Goal: Task Accomplishment & Management: Use online tool/utility

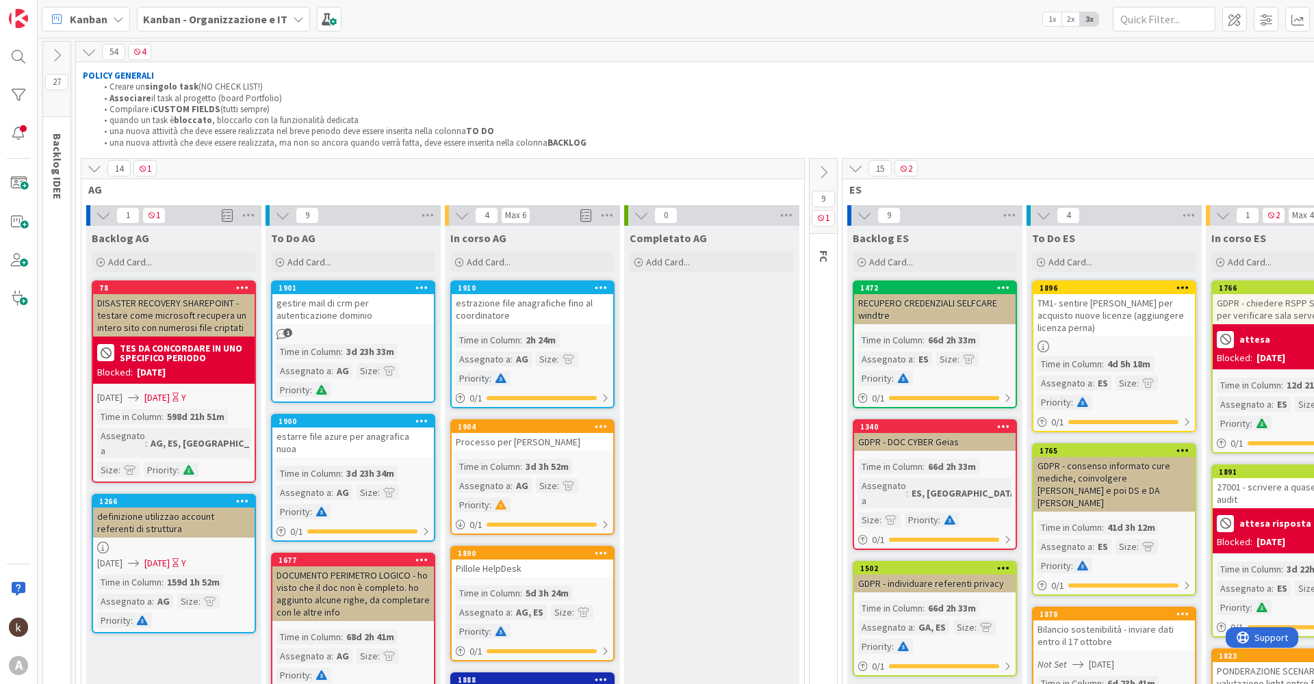
scroll to position [137, 0]
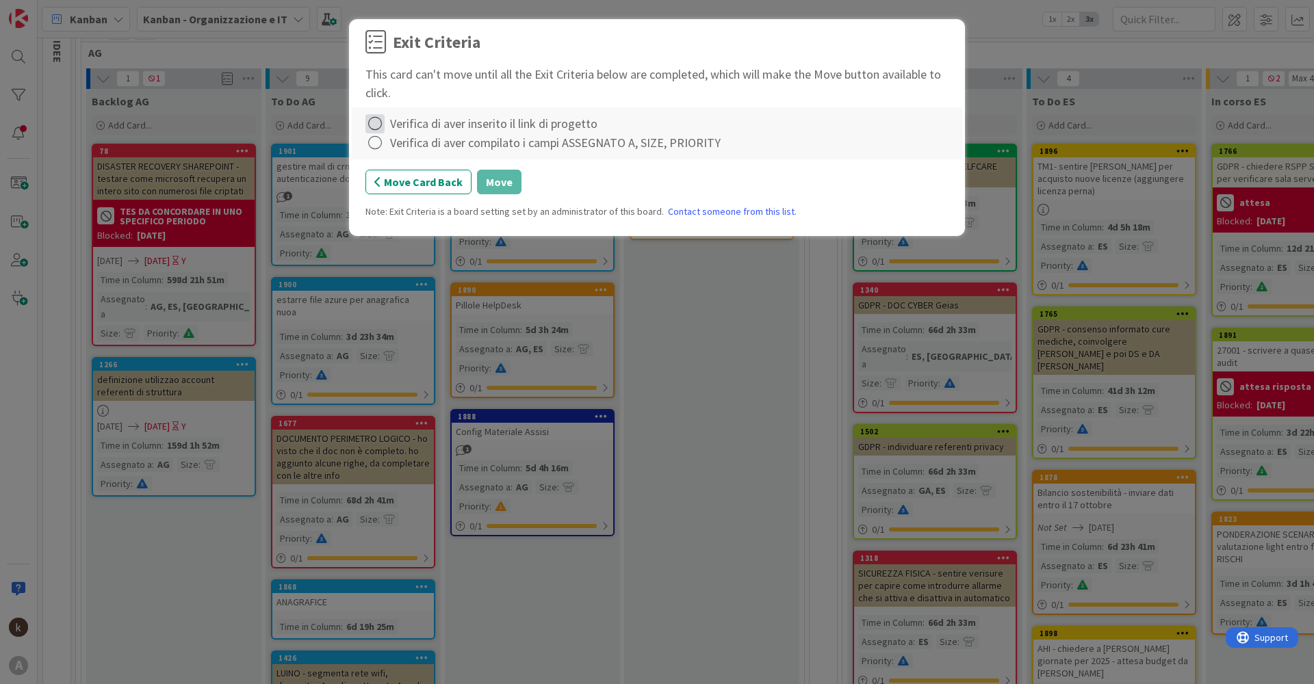
click at [374, 127] on icon at bounding box center [374, 123] width 19 height 19
click at [378, 151] on icon at bounding box center [377, 152] width 10 height 8
click at [378, 151] on icon at bounding box center [374, 142] width 19 height 19
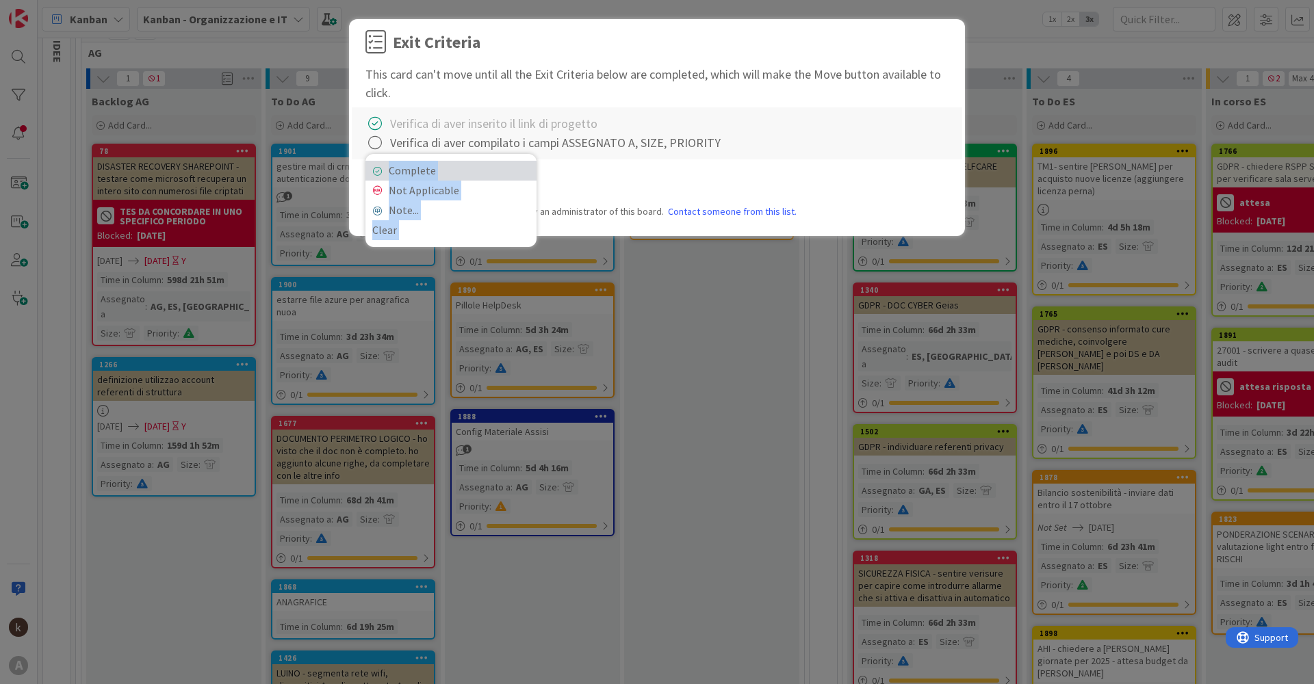
click at [397, 166] on link "Complete" at bounding box center [450, 171] width 171 height 20
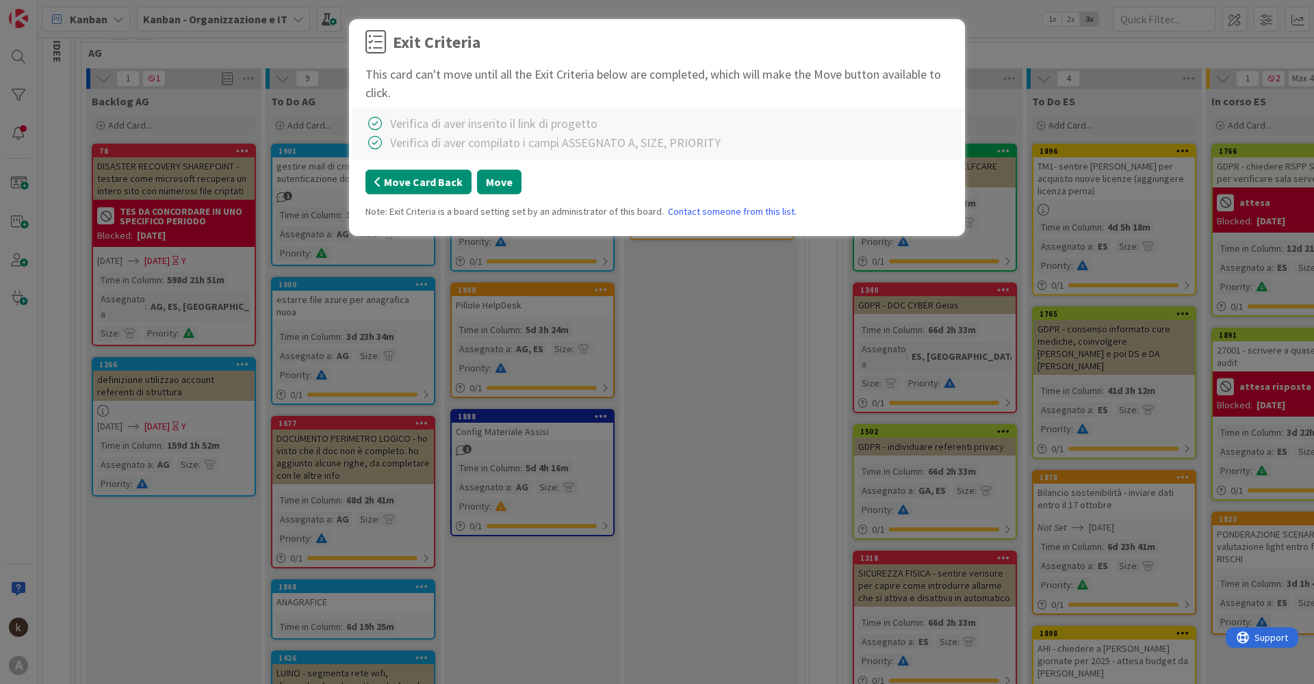
click at [400, 186] on button "Move Card Back" at bounding box center [418, 182] width 106 height 25
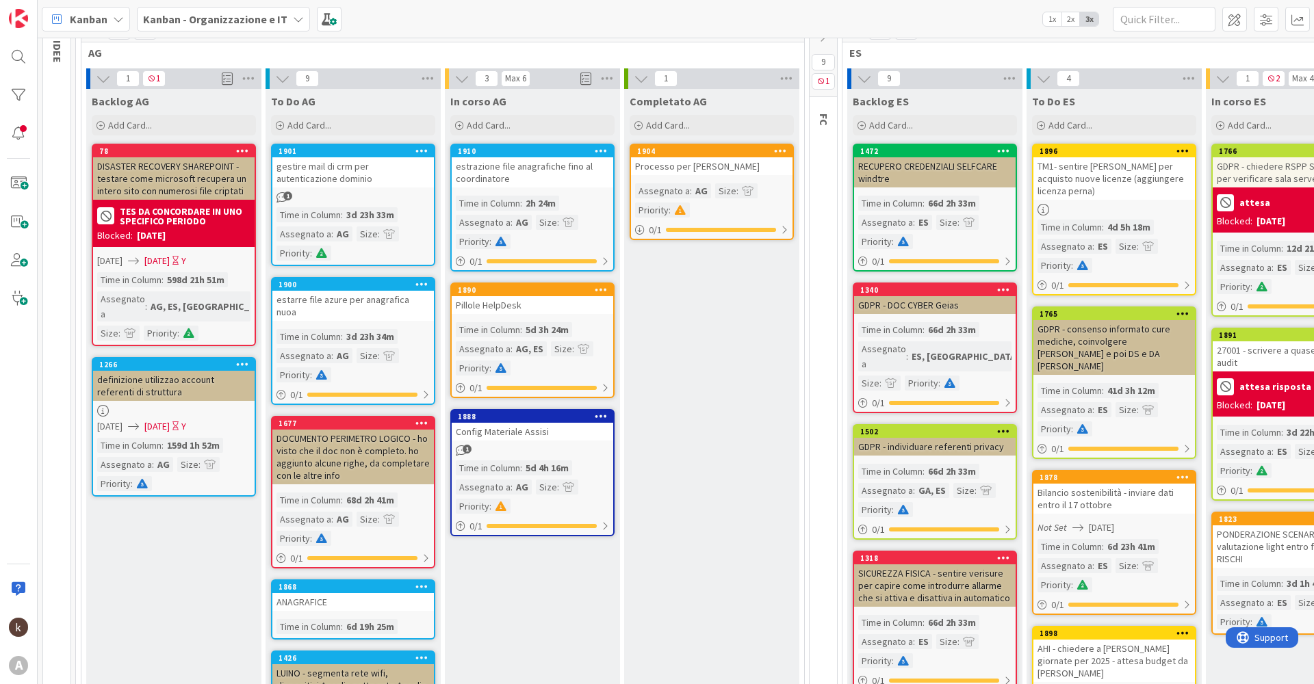
drag, startPoint x: 675, startPoint y: 383, endPoint x: 683, endPoint y: 383, distance: 8.2
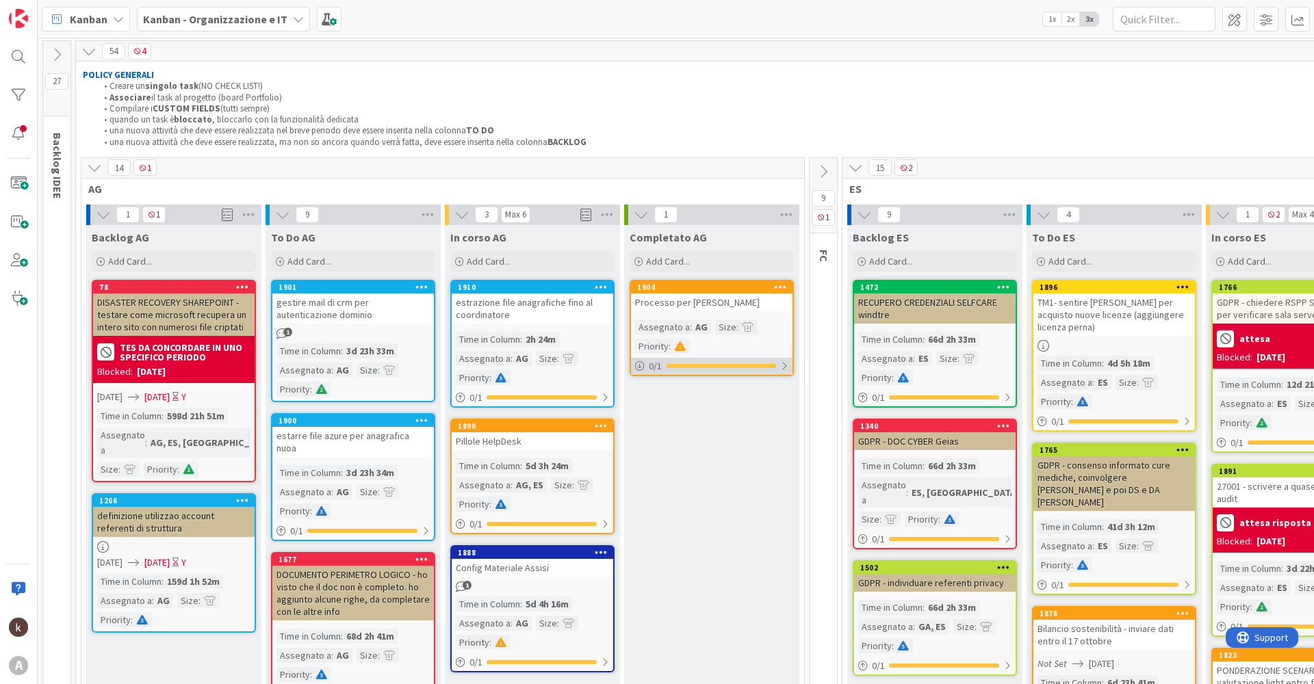
scroll to position [0, 0]
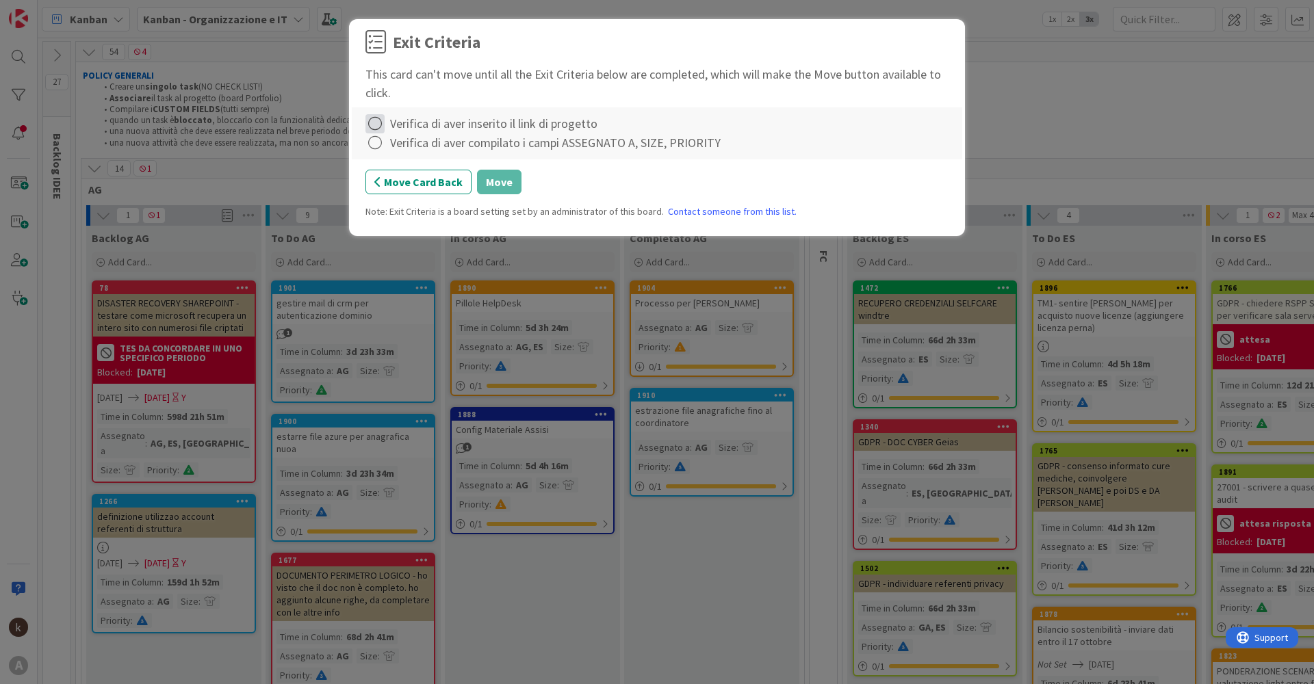
click at [381, 125] on icon at bounding box center [374, 123] width 19 height 19
click at [380, 156] on icon at bounding box center [377, 152] width 10 height 8
click at [380, 148] on icon at bounding box center [374, 142] width 19 height 19
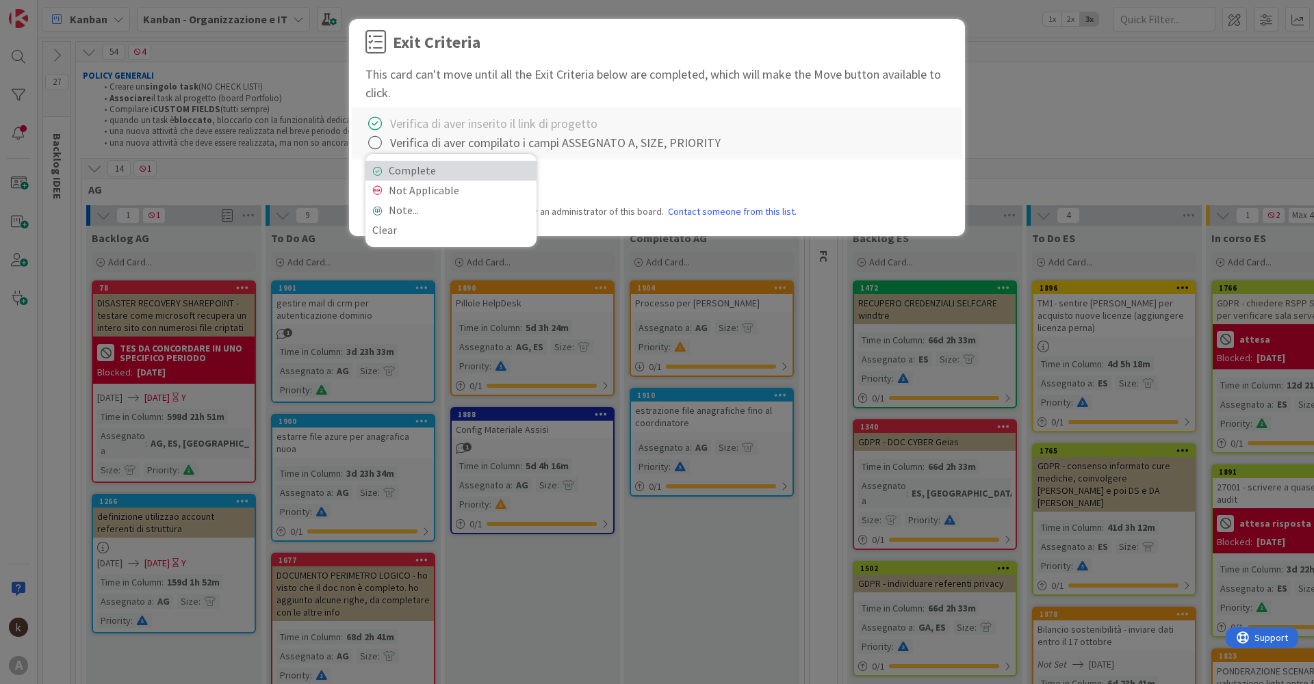
click at [421, 165] on link "Complete" at bounding box center [450, 171] width 171 height 20
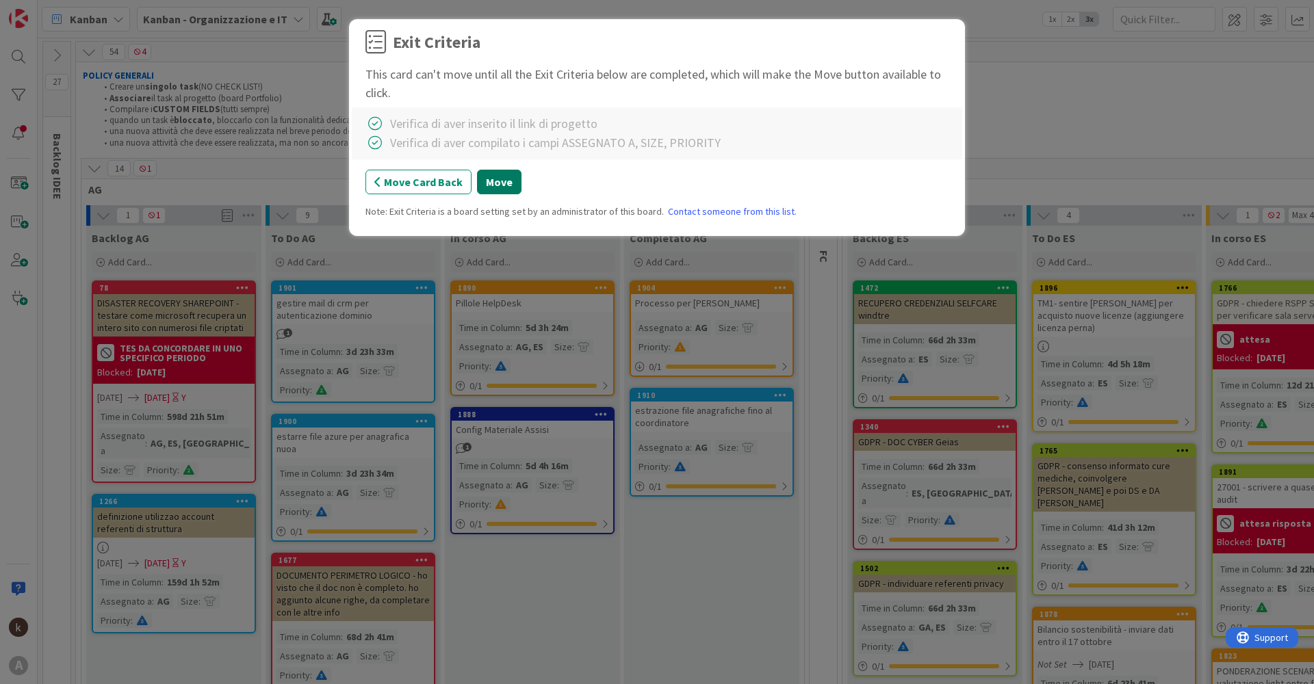
click at [501, 186] on button "Move" at bounding box center [499, 182] width 44 height 25
